Goal: Find specific page/section: Find specific page/section

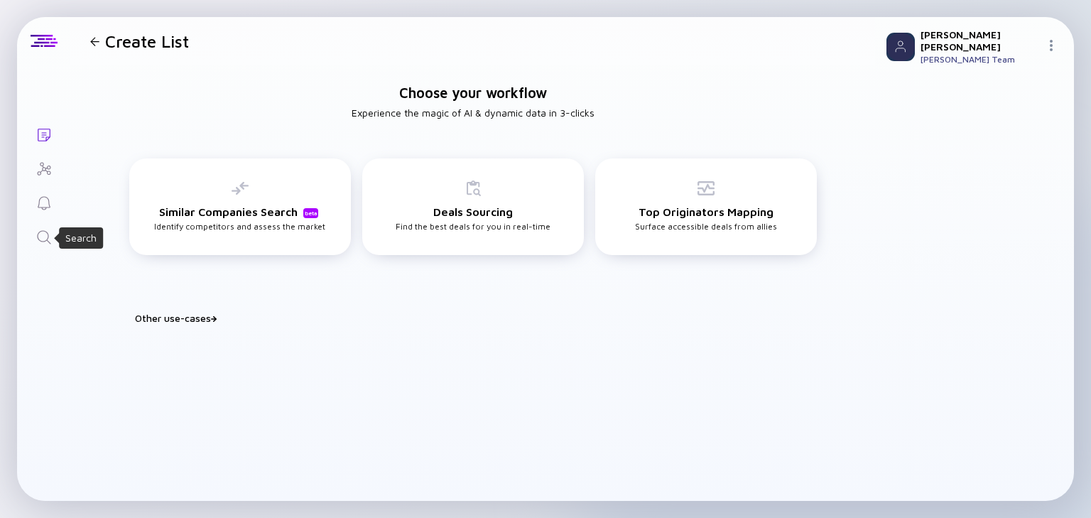
click at [43, 231] on icon "Search" at bounding box center [44, 237] width 17 height 17
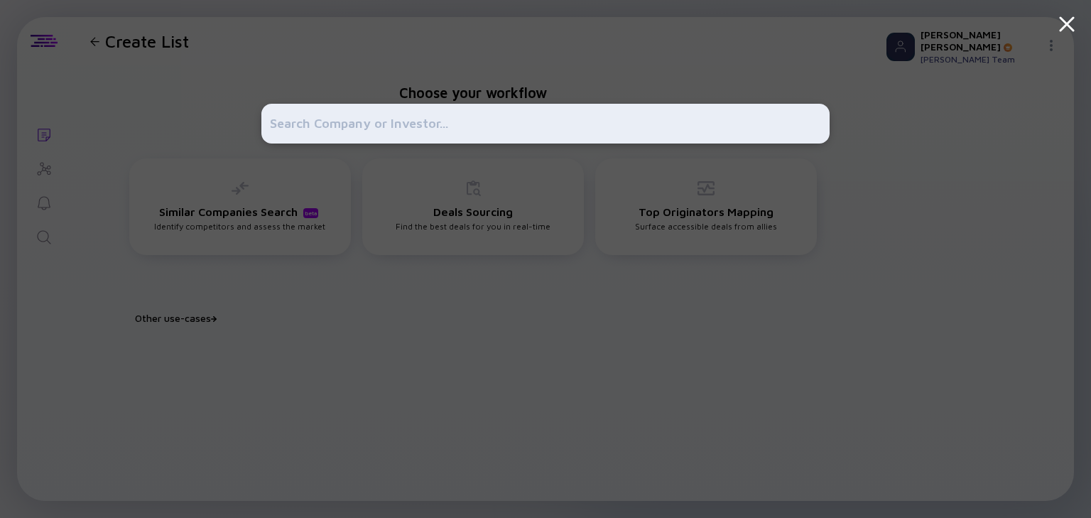
click at [333, 125] on input "text" at bounding box center [545, 124] width 551 height 26
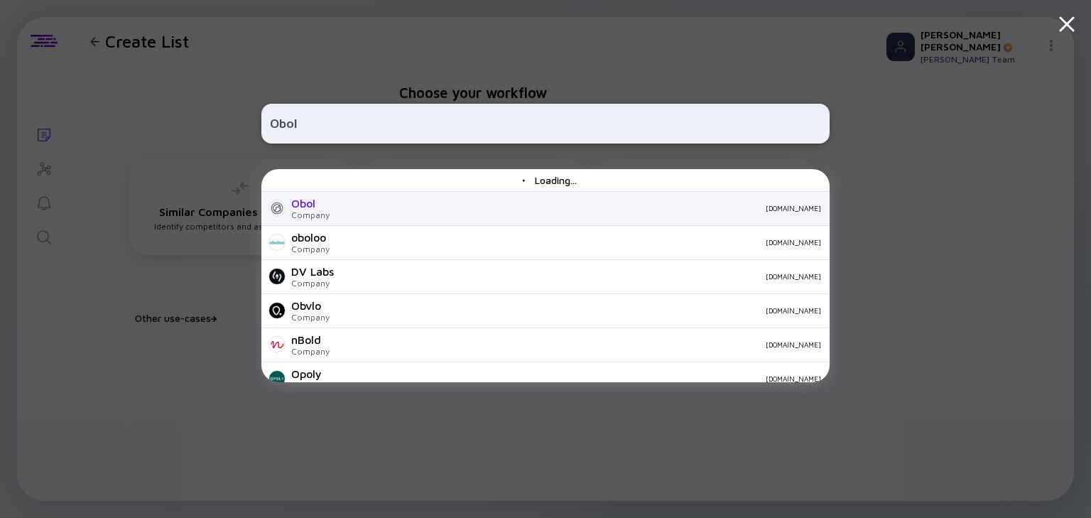
type input "Obol"
click at [382, 202] on div "Obol Company obol.app" at bounding box center [545, 209] width 568 height 34
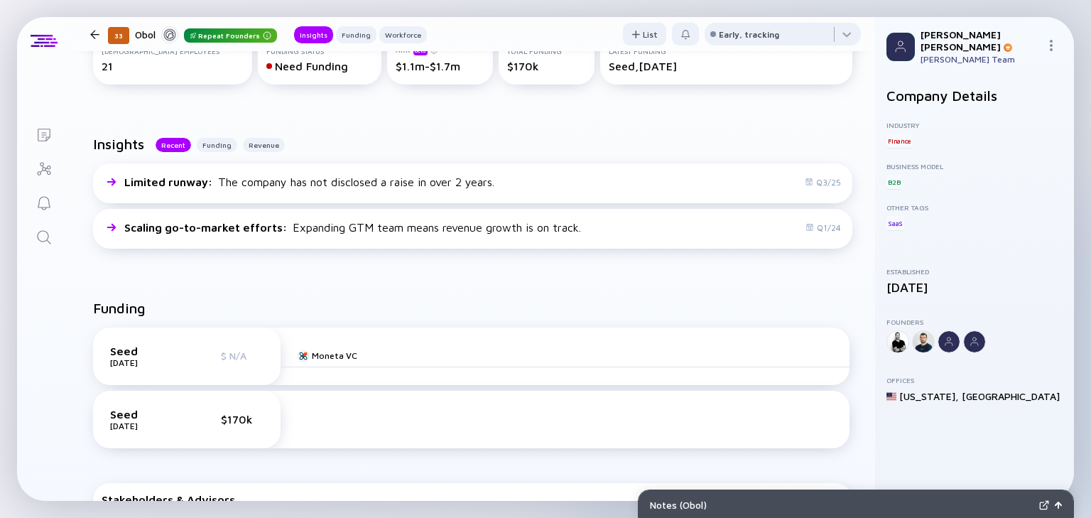
scroll to position [277, 0]
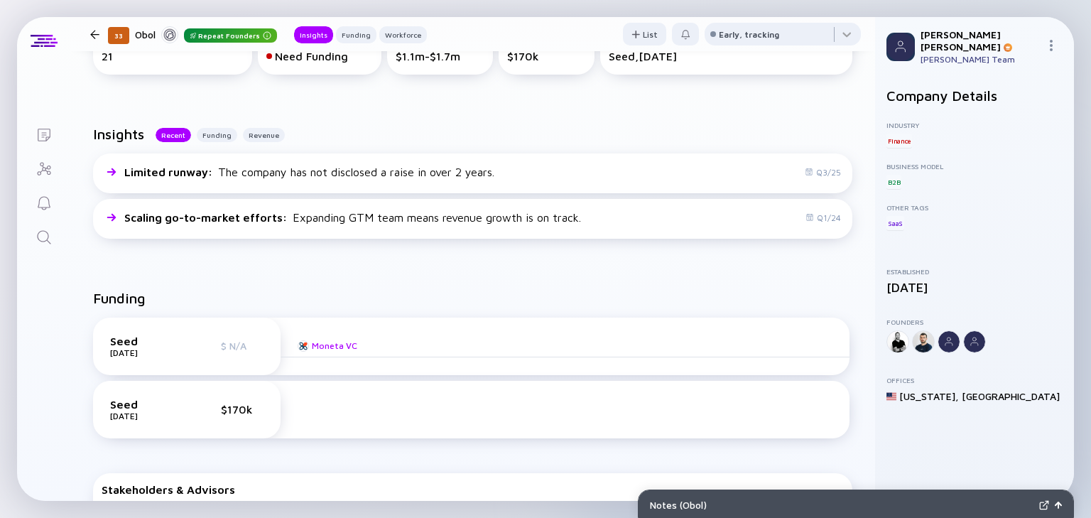
click at [324, 344] on div "Moneta VC" at bounding box center [334, 345] width 45 height 11
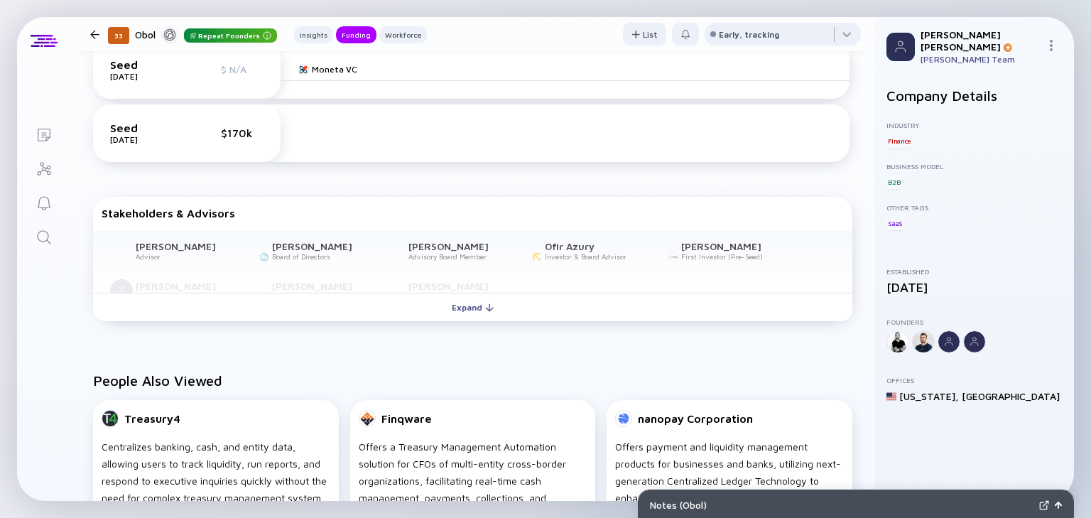
scroll to position [554, 0]
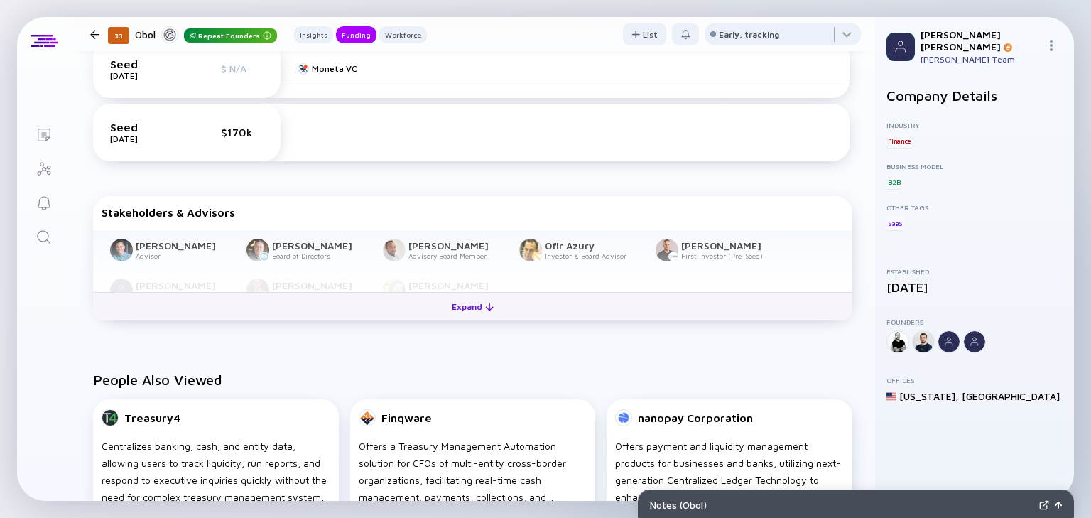
click at [456, 312] on div "Expand" at bounding box center [472, 306] width 59 height 22
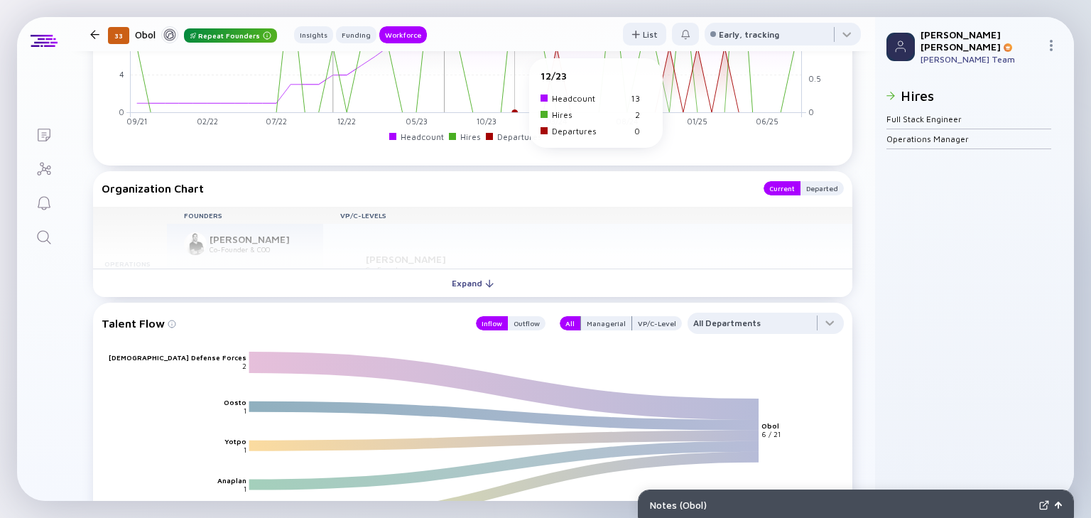
scroll to position [1418, 0]
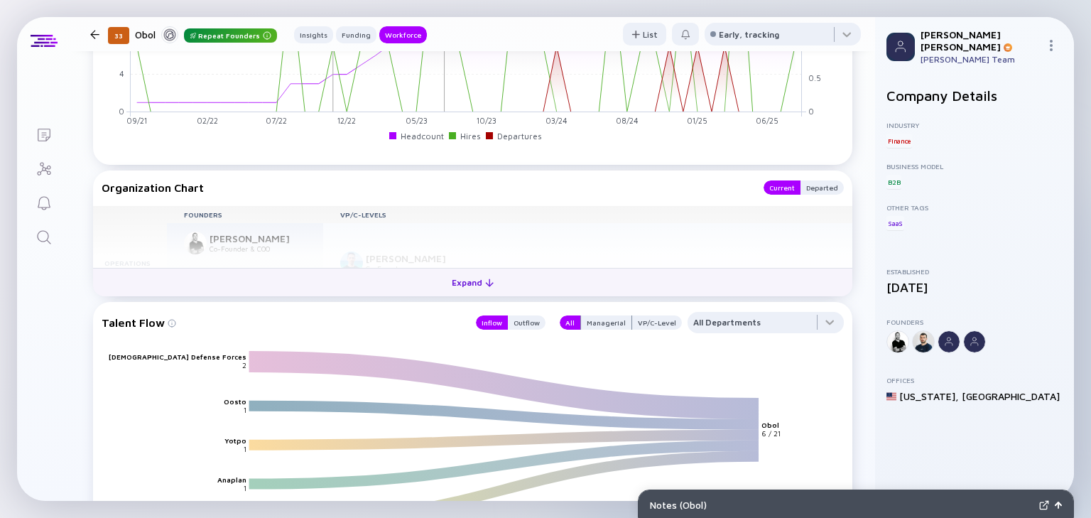
click at [489, 284] on div at bounding box center [489, 282] width 9 height 9
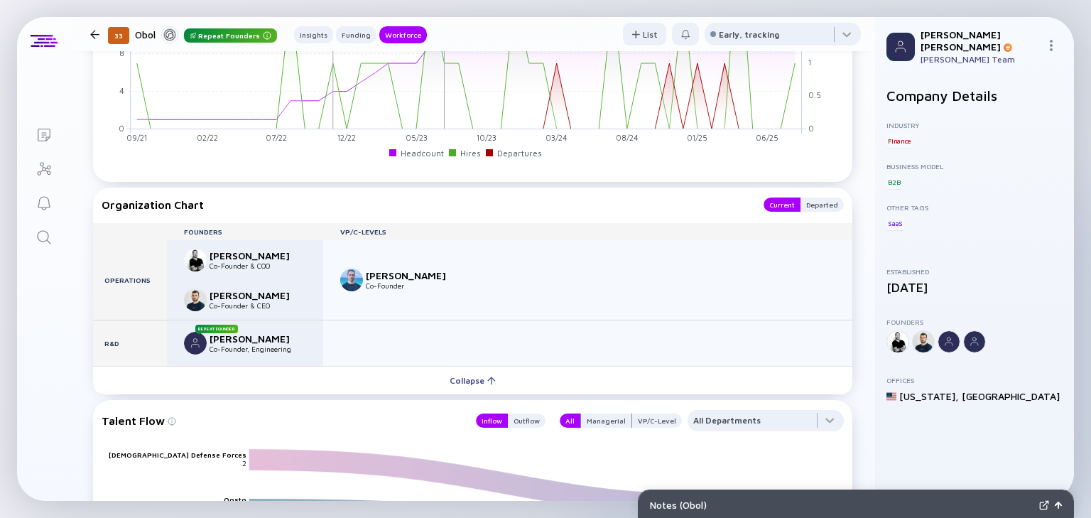
scroll to position [1318, 0]
